Goal: Book appointment/travel/reservation

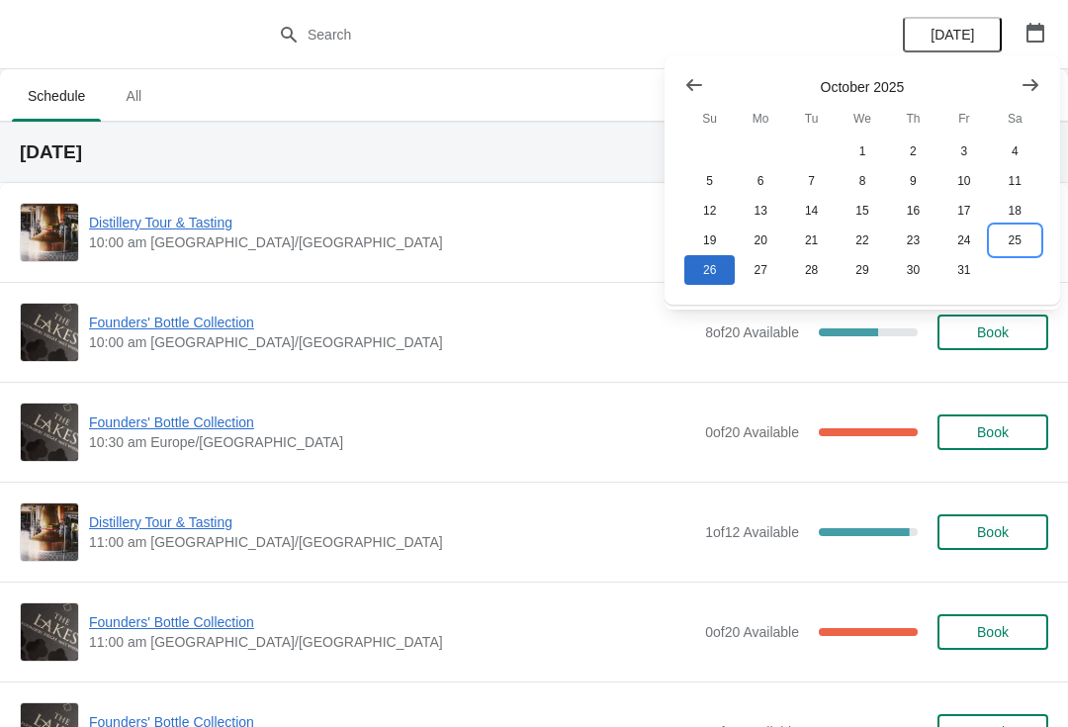
click at [1019, 237] on button "25" at bounding box center [1015, 240] width 50 height 30
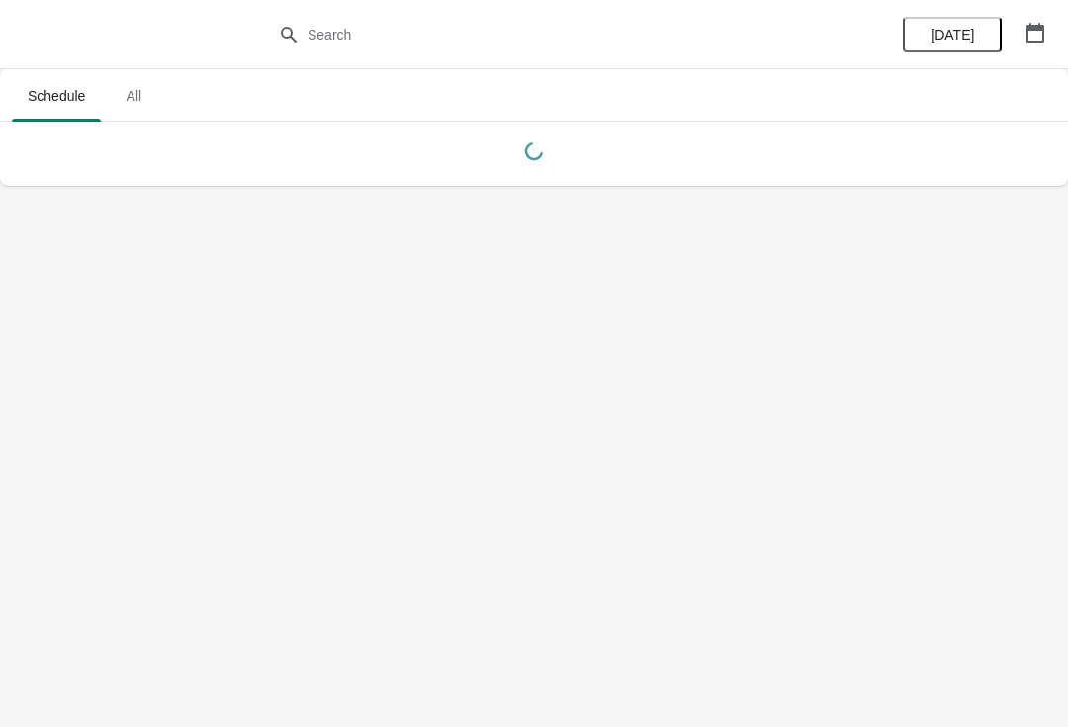
click at [1040, 33] on icon "button" at bounding box center [1035, 33] width 20 height 20
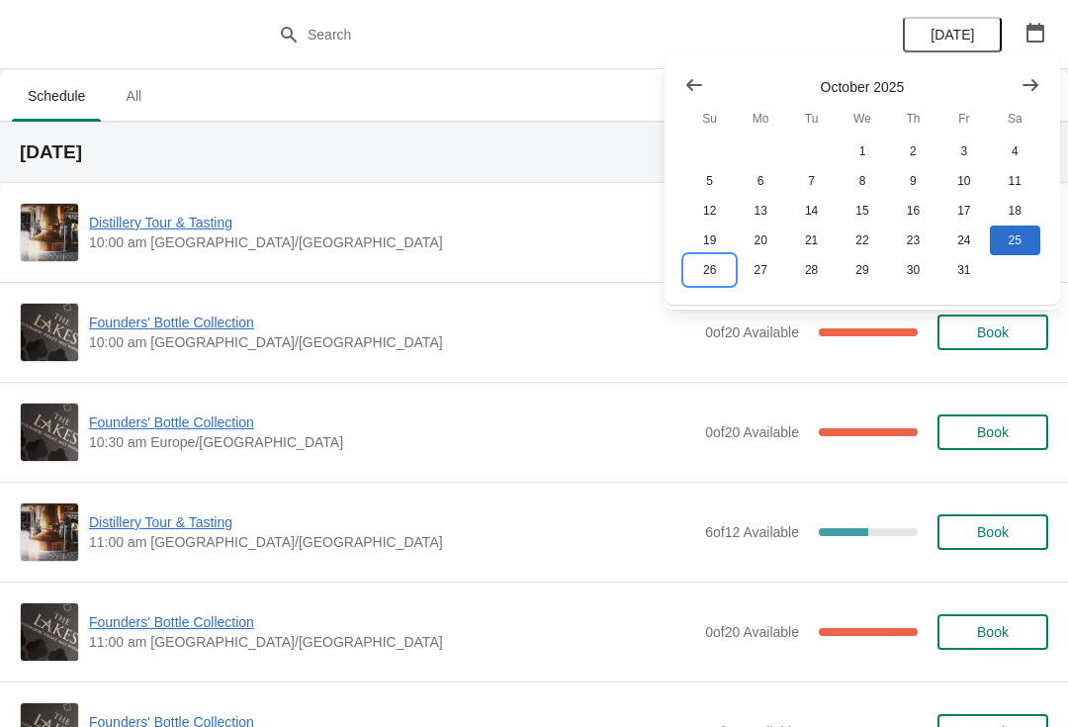
click at [693, 273] on button "26" at bounding box center [709, 270] width 50 height 30
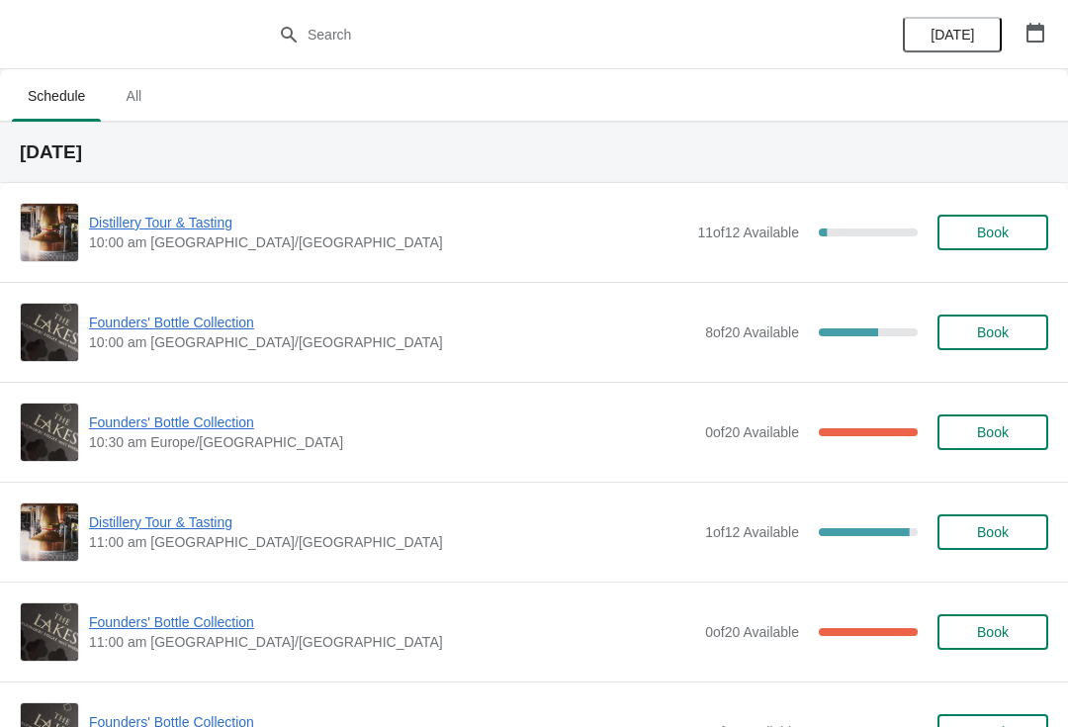
click at [1042, 39] on icon "button" at bounding box center [1035, 33] width 18 height 20
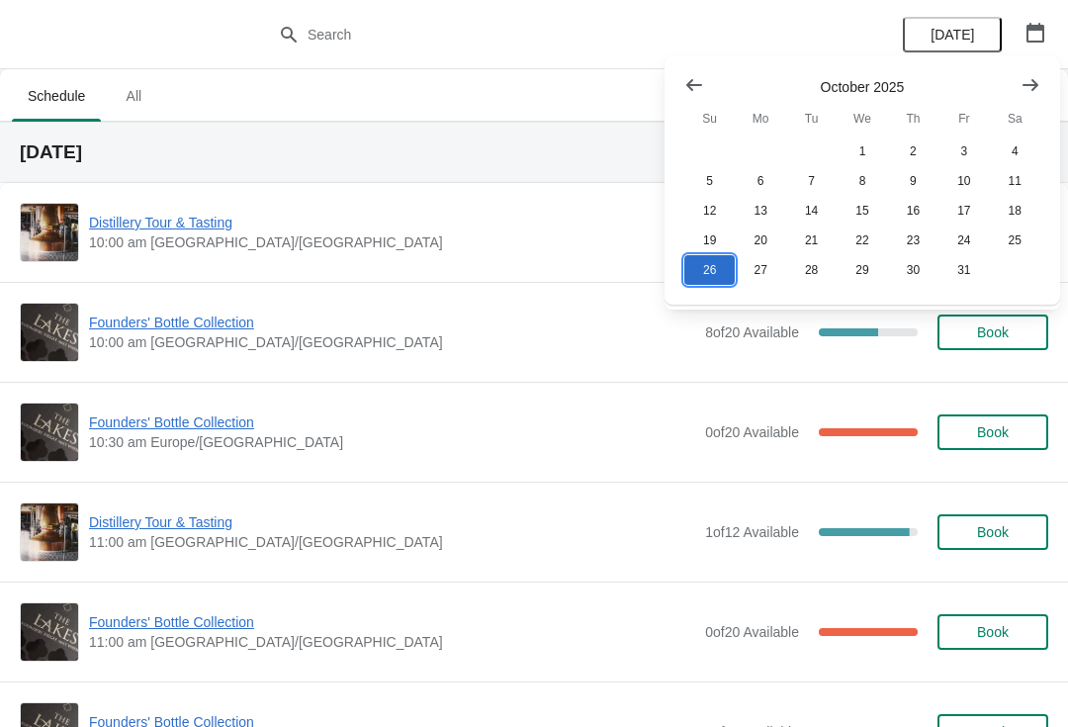
click at [706, 261] on button "26" at bounding box center [709, 270] width 50 height 30
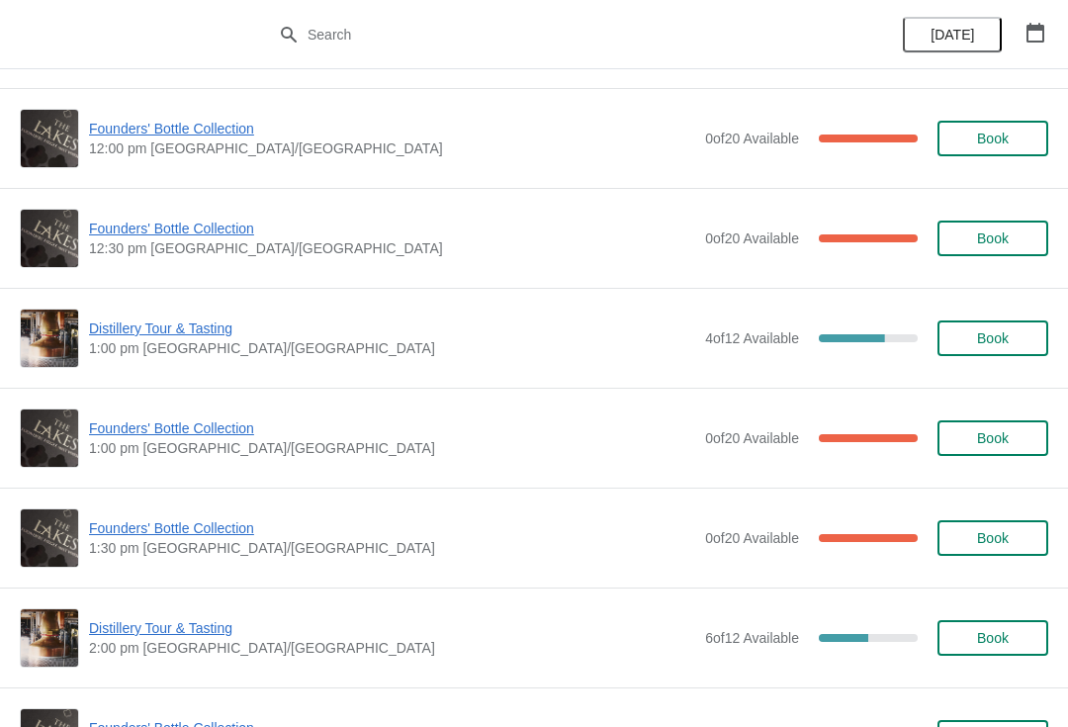
scroll to position [780, 0]
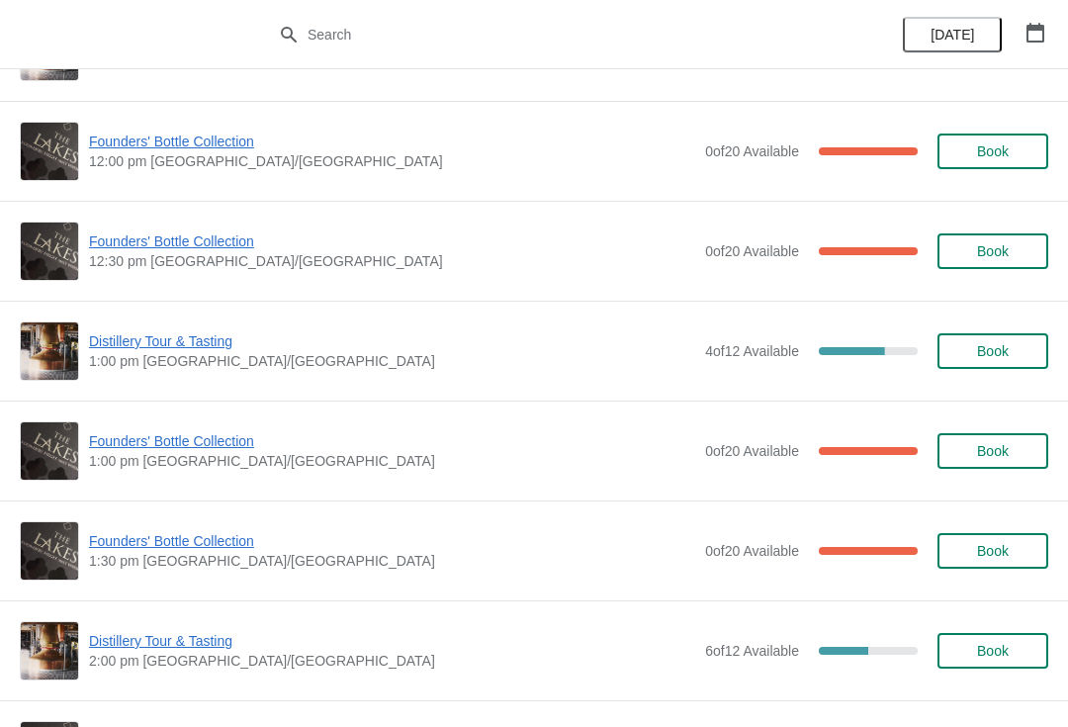
click at [167, 347] on span "Distillery Tour & Tasting" at bounding box center [392, 341] width 606 height 20
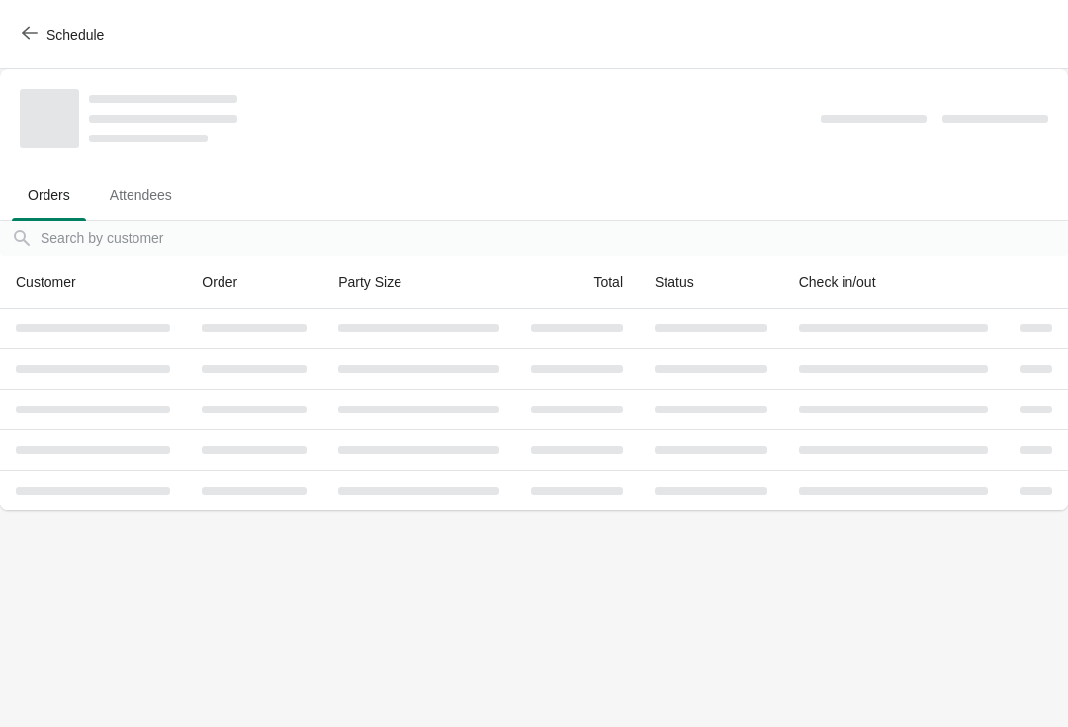
scroll to position [0, 0]
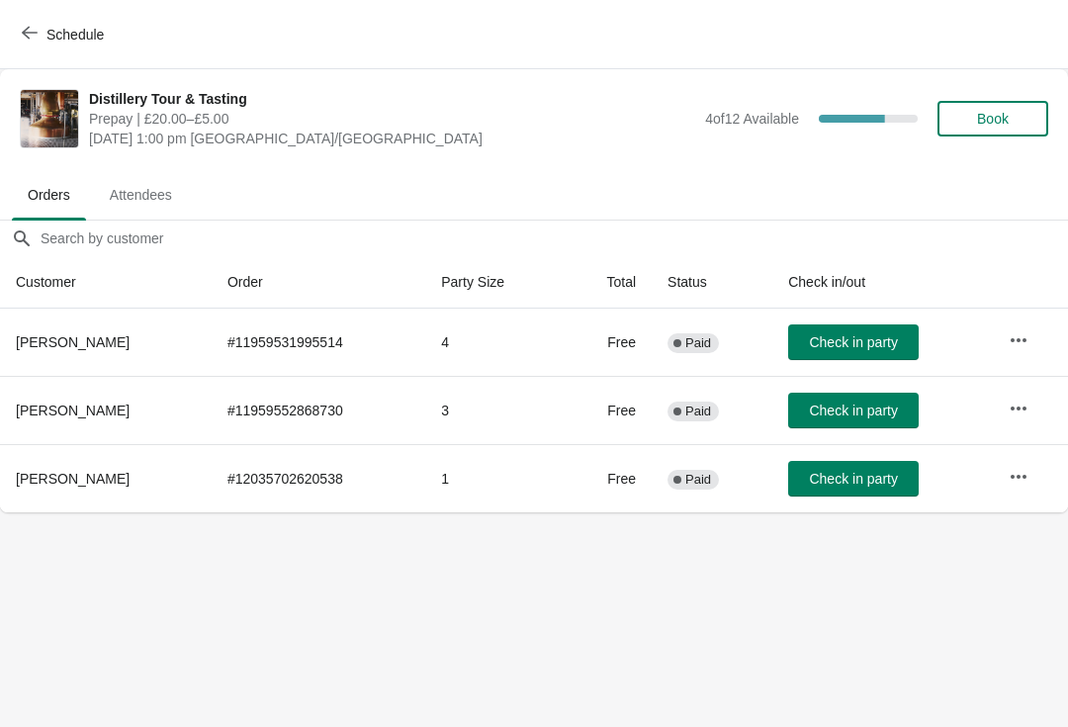
click at [1003, 116] on span "Book" at bounding box center [993, 119] width 32 height 16
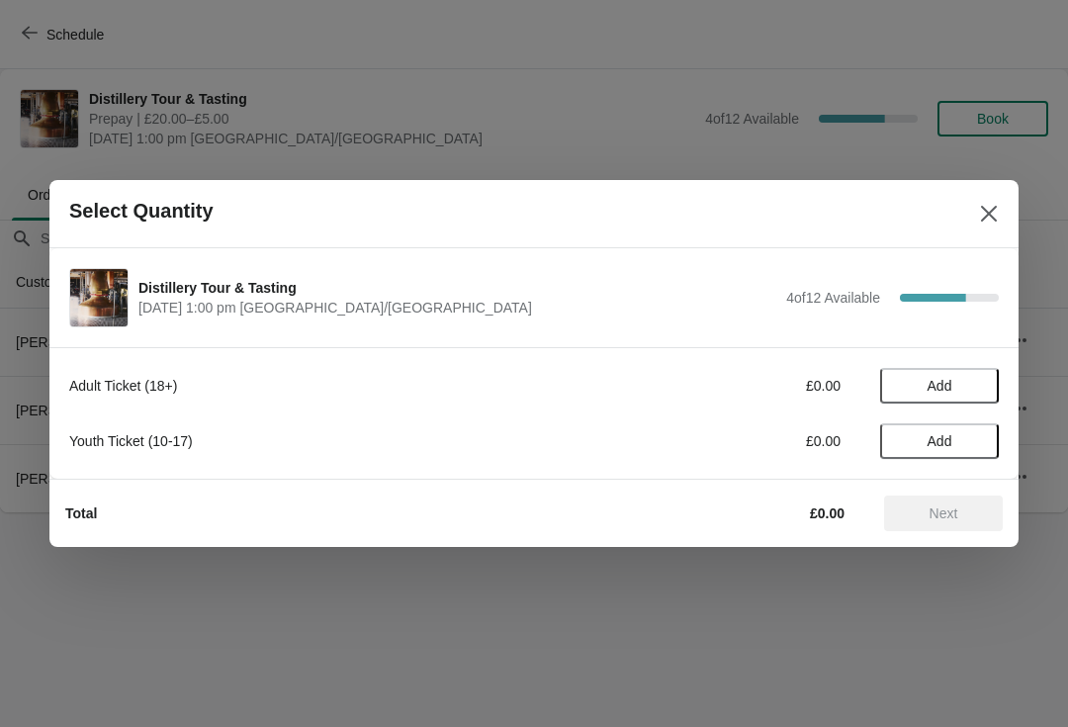
click at [953, 381] on span "Add" at bounding box center [939, 386] width 83 height 16
click at [970, 381] on icon at bounding box center [973, 386] width 21 height 21
click at [974, 380] on icon at bounding box center [973, 386] width 21 height 21
click at [975, 388] on icon at bounding box center [973, 386] width 21 height 21
click at [965, 515] on span "Next" at bounding box center [943, 513] width 87 height 16
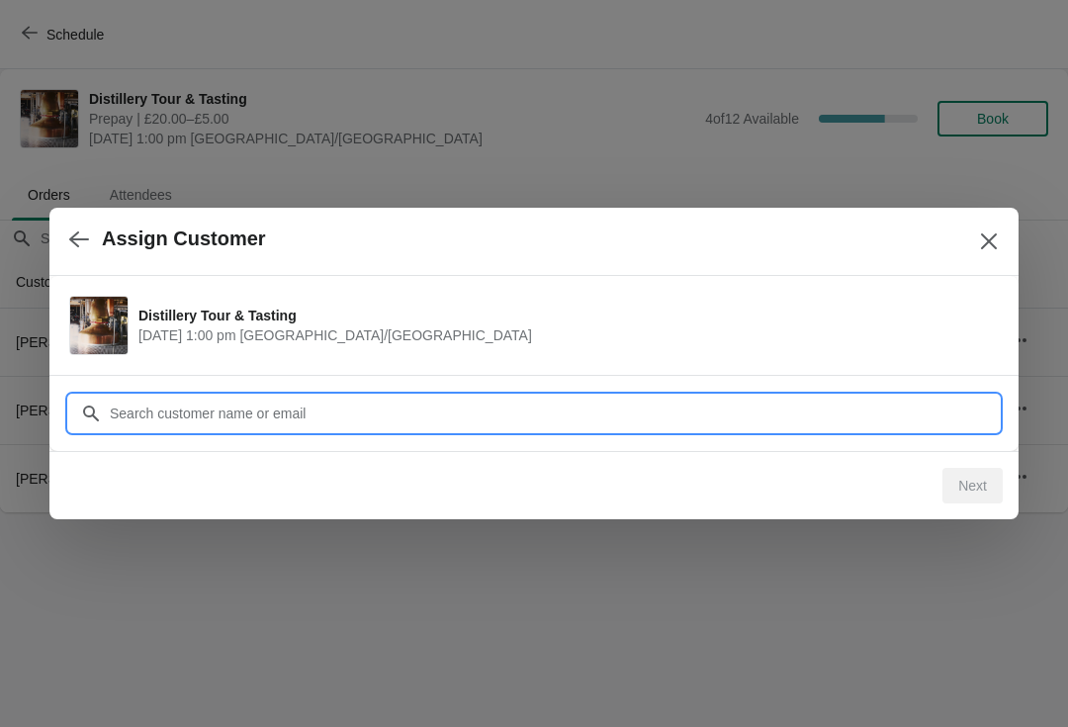
click at [701, 413] on input "Customer" at bounding box center [554, 413] width 890 height 36
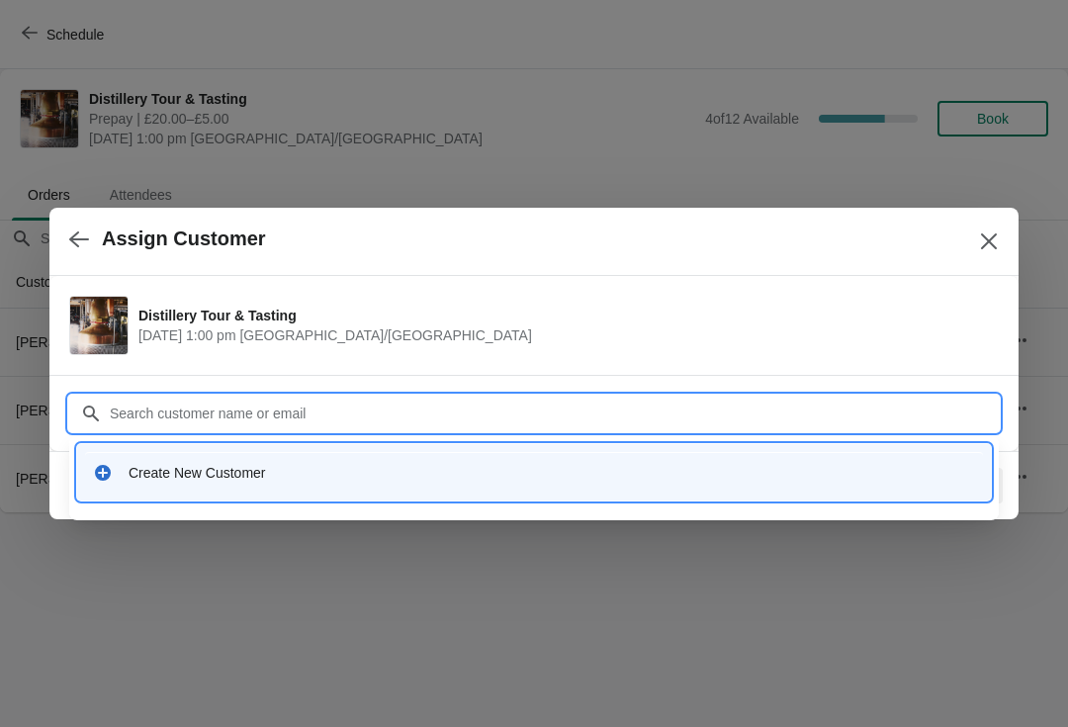
click at [300, 482] on div "Create New Customer" at bounding box center [534, 472] width 898 height 41
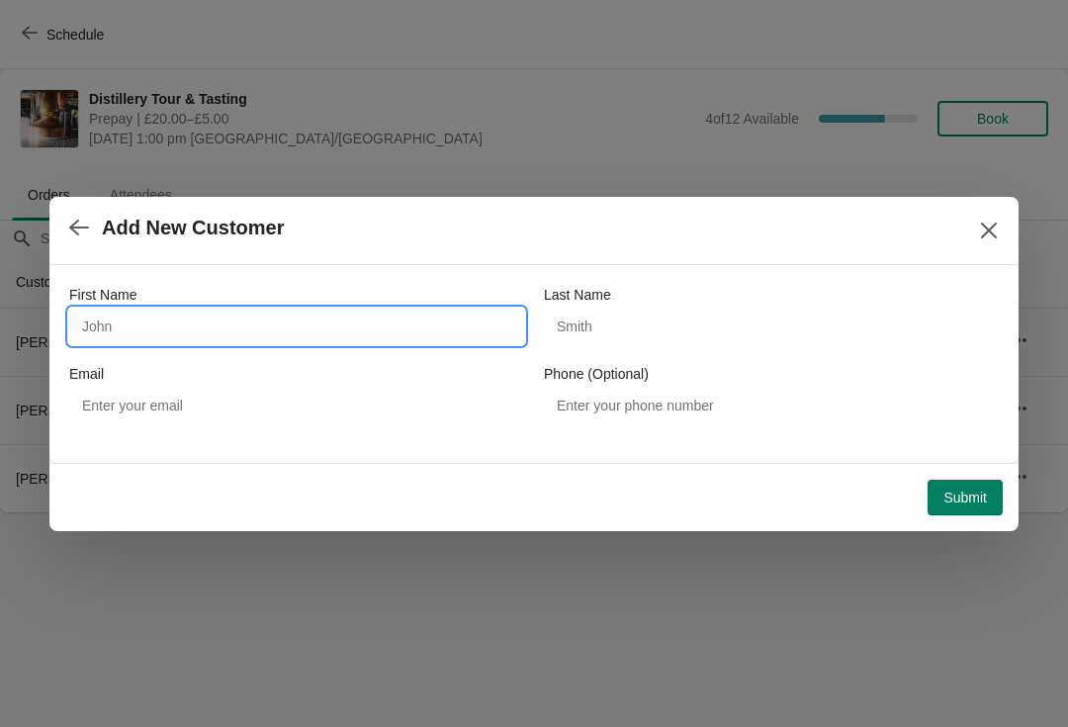
click at [284, 308] on input "First Name" at bounding box center [296, 326] width 455 height 36
type input "E"
type input "[PERSON_NAME]"
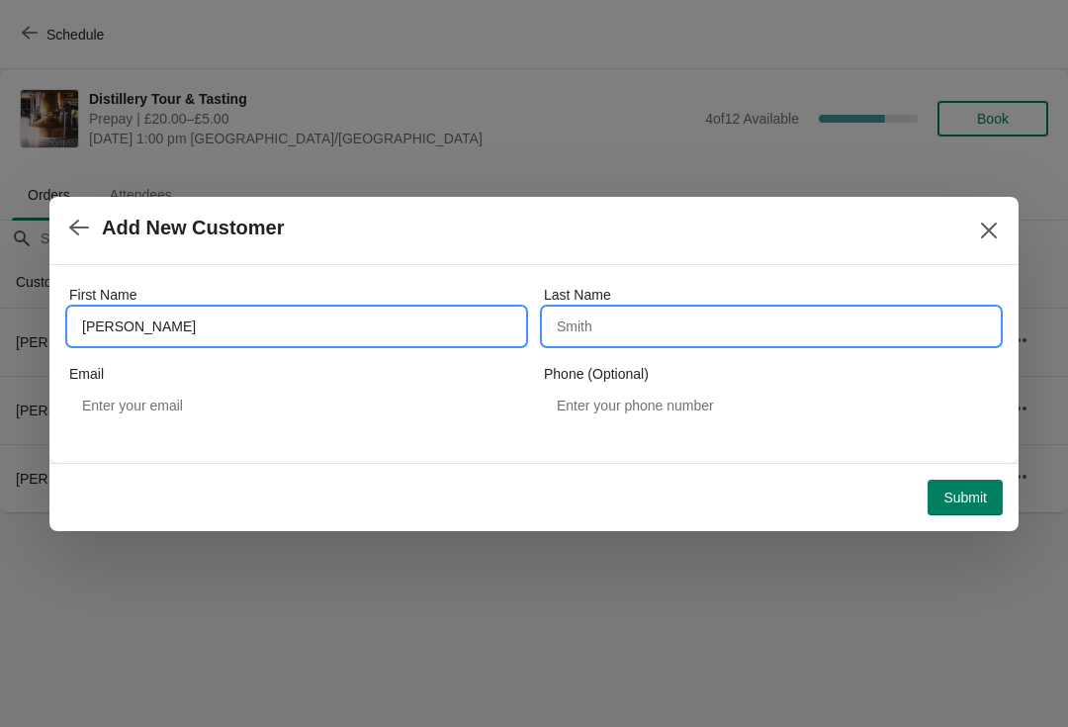
click at [715, 331] on input "Last Name" at bounding box center [771, 326] width 455 height 36
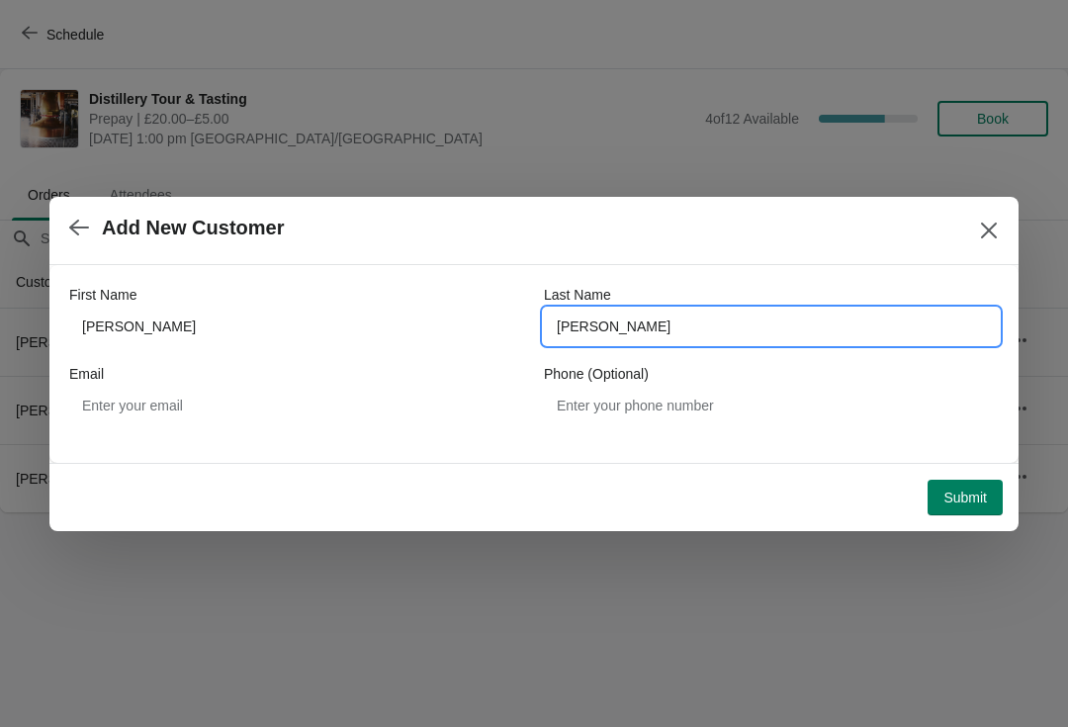
type input "[PERSON_NAME]"
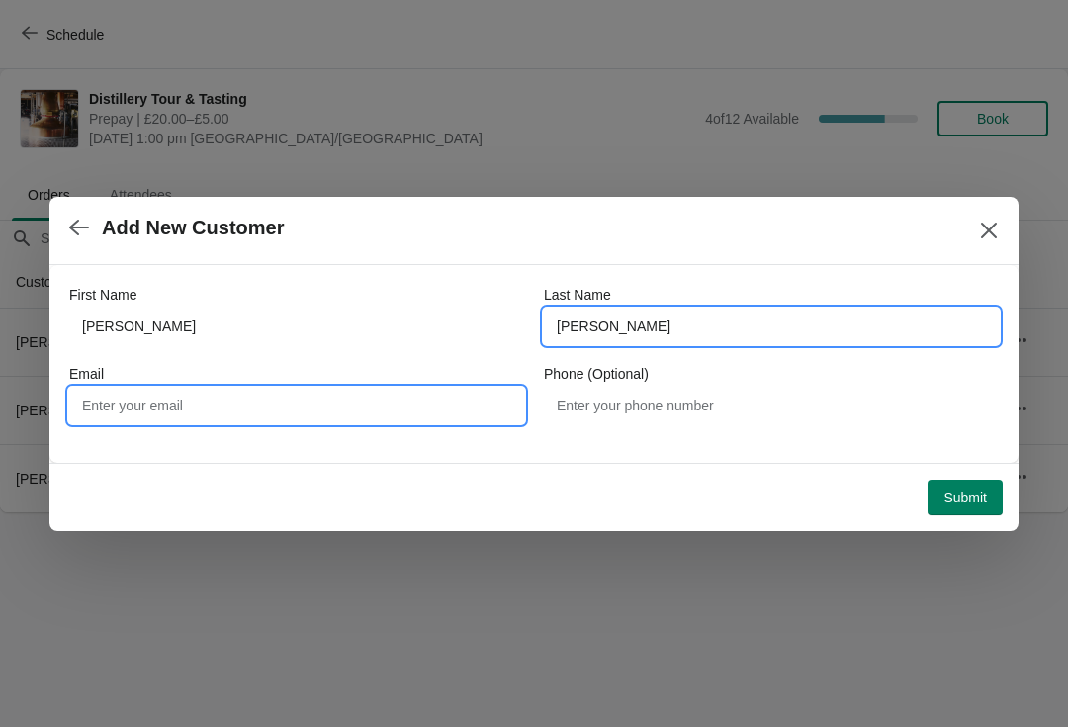
click at [219, 410] on input "Email" at bounding box center [296, 406] width 455 height 36
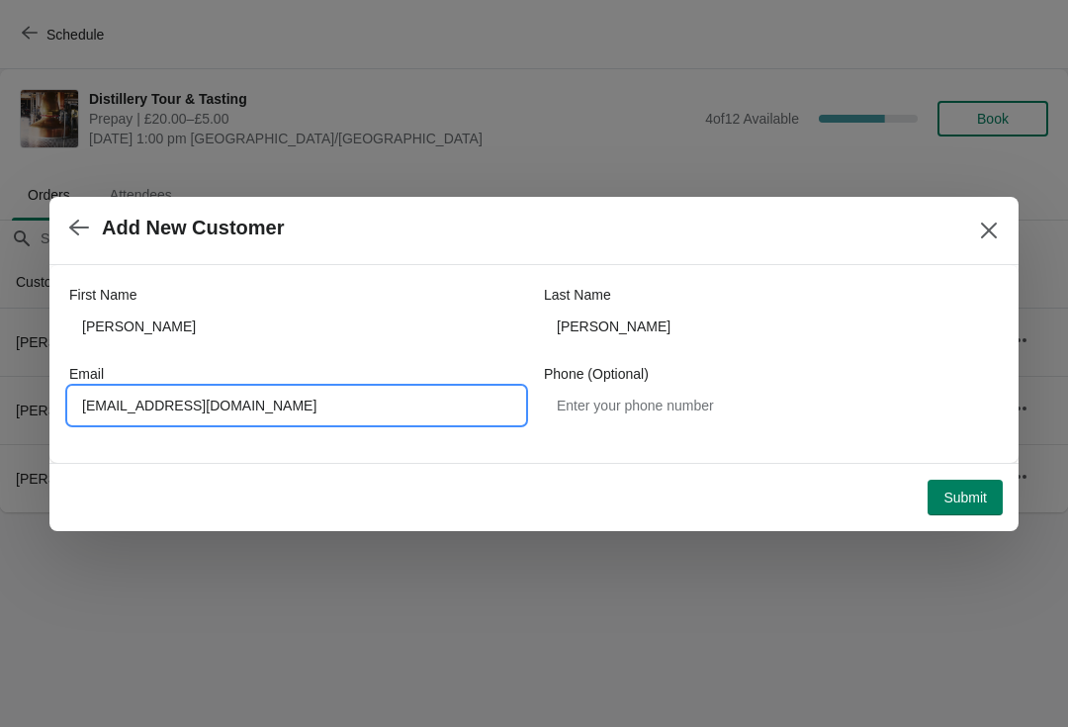
type input "[EMAIL_ADDRESS][DOMAIN_NAME]"
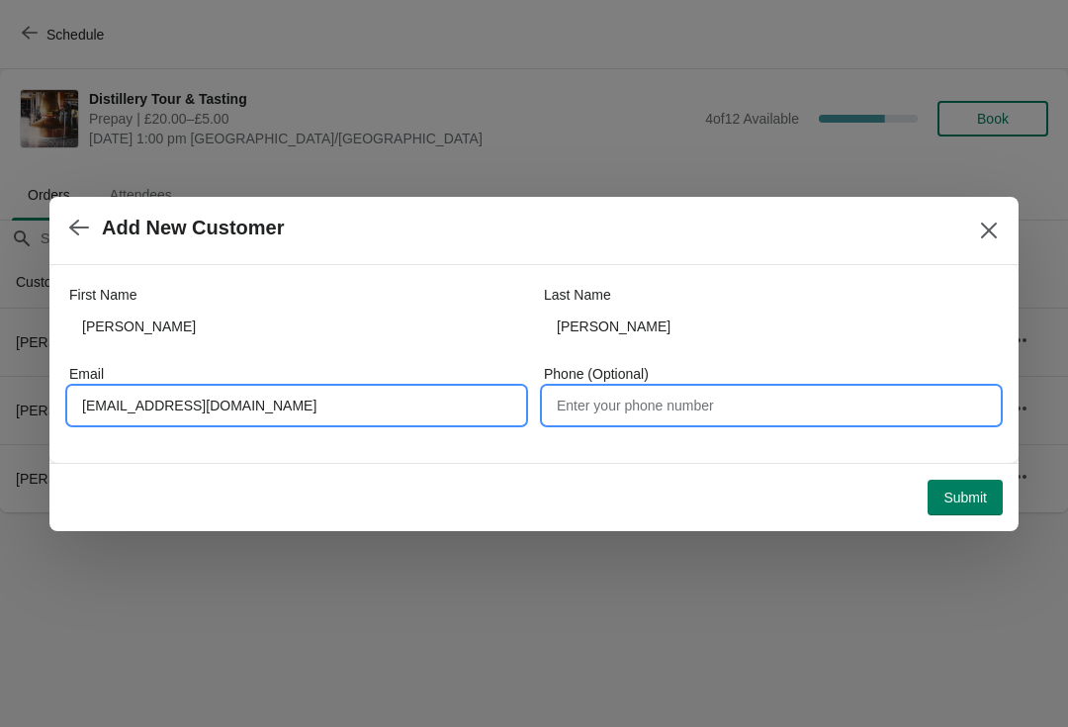
click at [702, 406] on input "Phone (Optional)" at bounding box center [771, 406] width 455 height 36
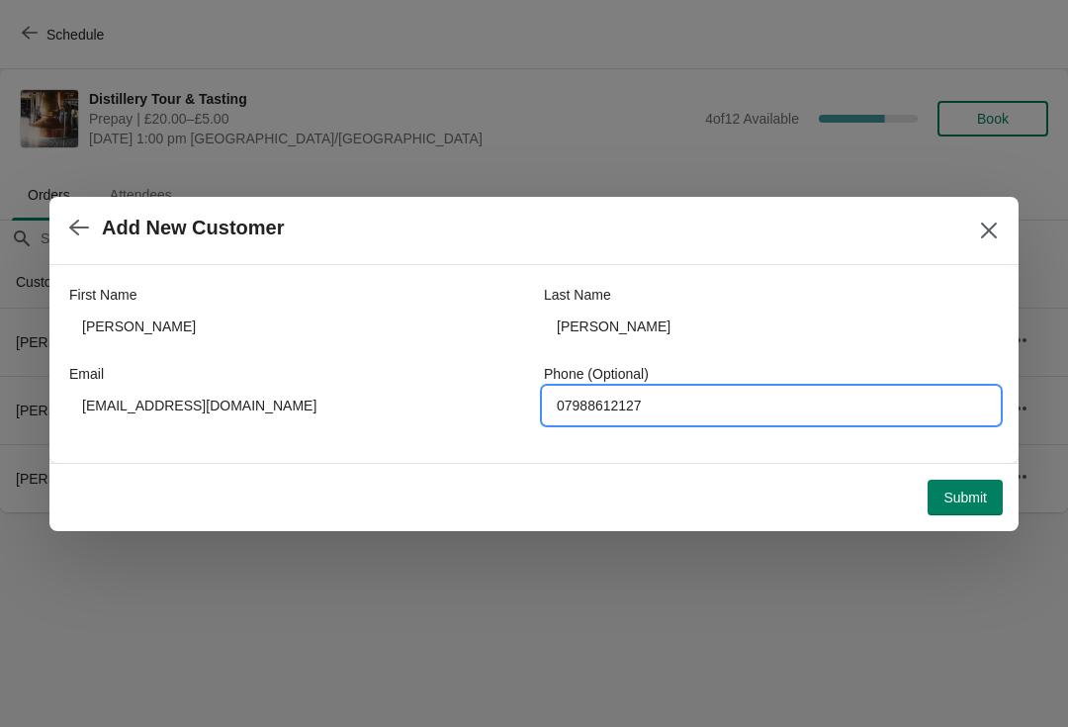
type input "07988612127"
click at [967, 497] on span "Submit" at bounding box center [965, 497] width 44 height 16
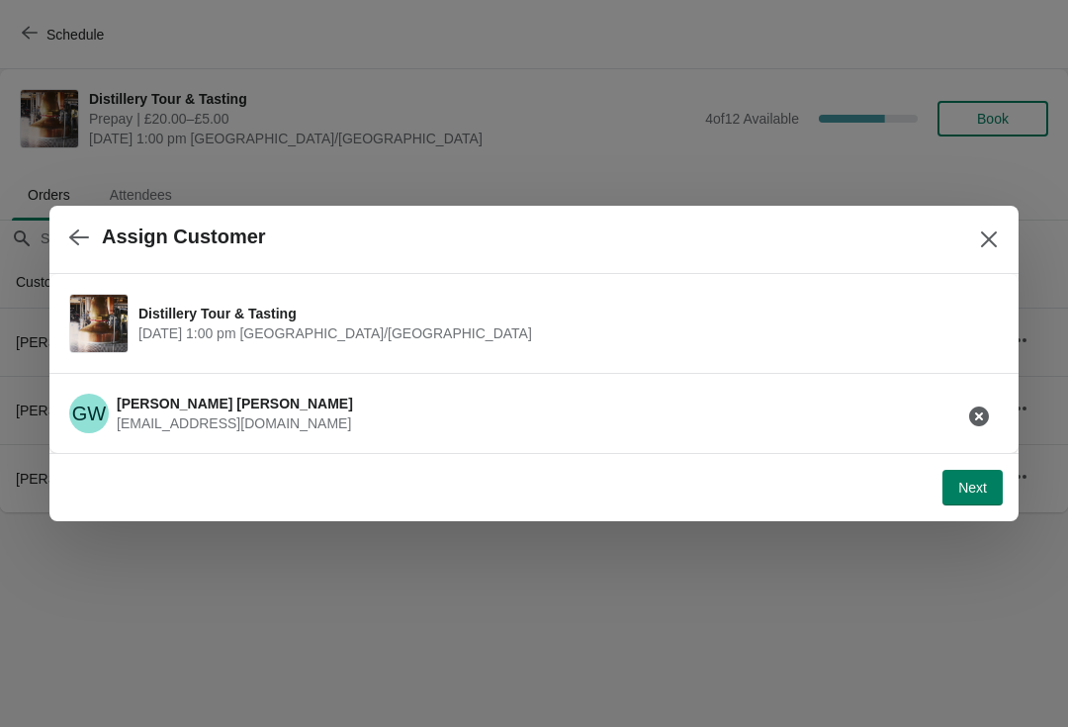
click at [969, 488] on span "Next" at bounding box center [972, 488] width 29 height 16
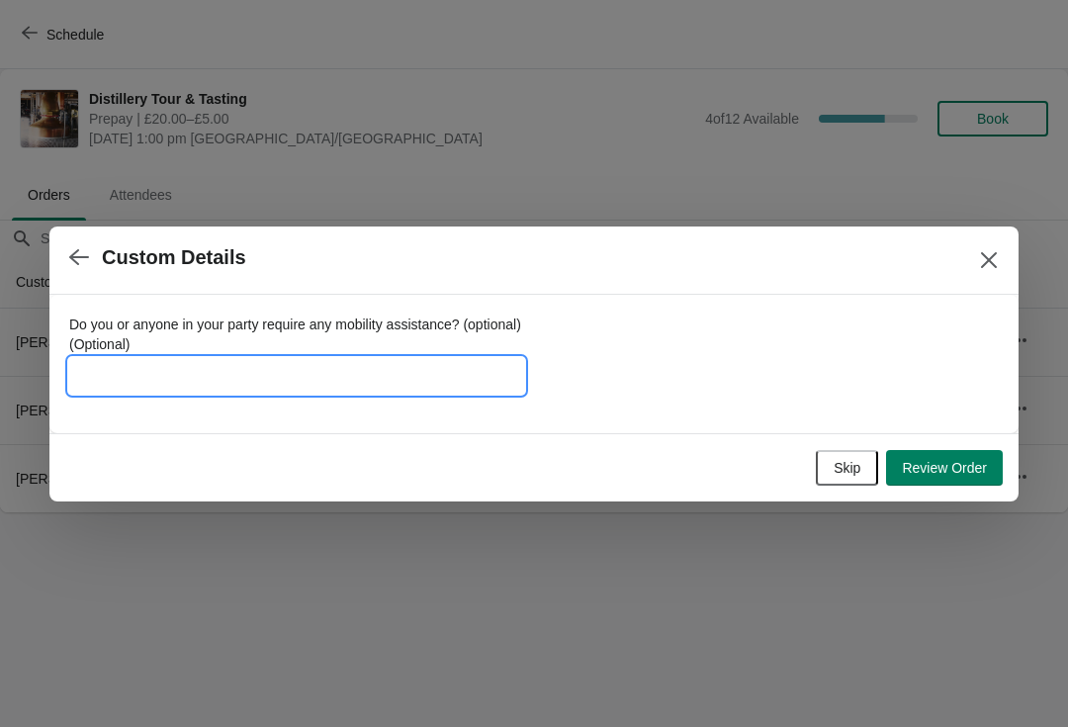
click at [344, 367] on input "Do you or anyone in your party require any mobility assistance? (optional) (Opt…" at bounding box center [296, 376] width 455 height 36
type input "FOUNDER 762015"
